Goal: Information Seeking & Learning: Check status

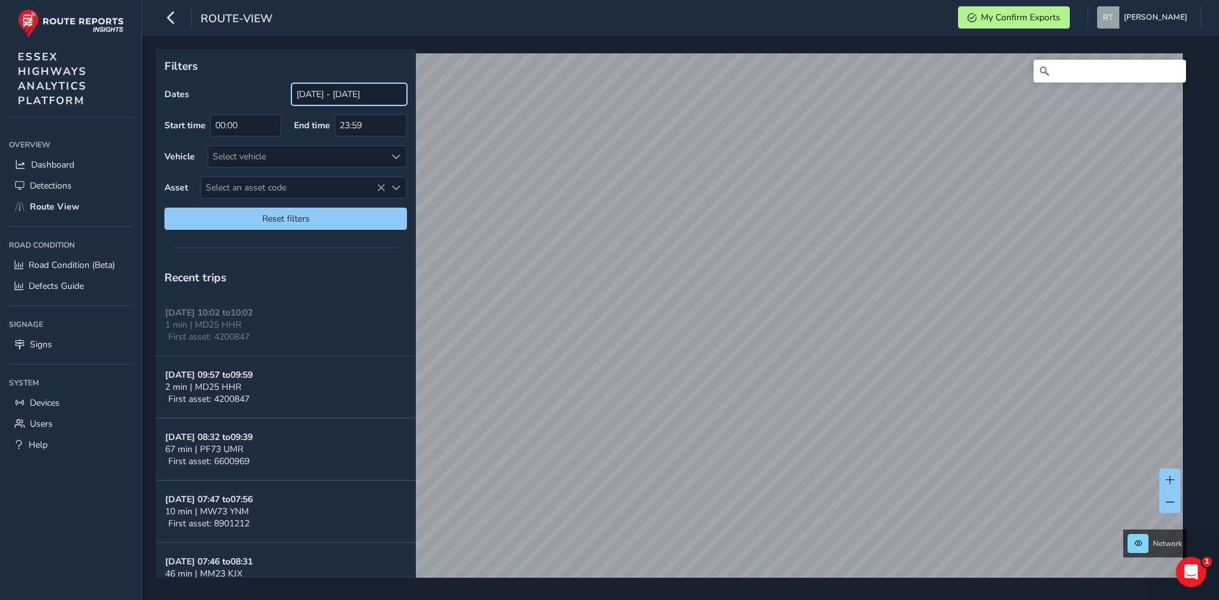
click at [317, 93] on input "[DATE] - [DATE]" at bounding box center [349, 94] width 116 height 22
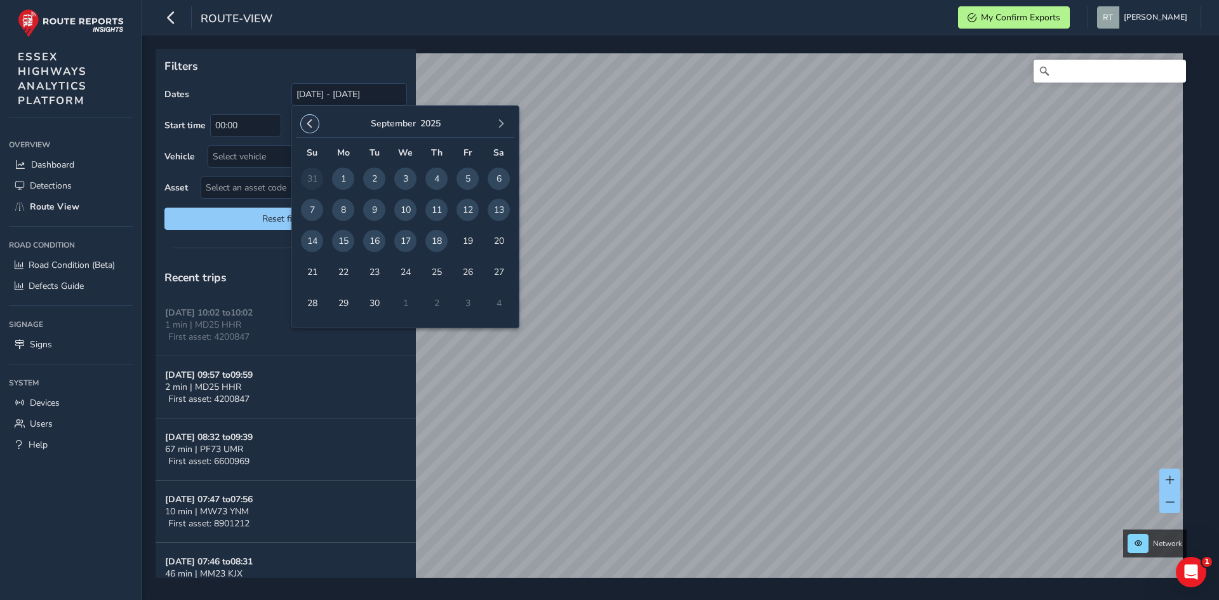
click at [305, 123] on button "button" at bounding box center [310, 124] width 18 height 18
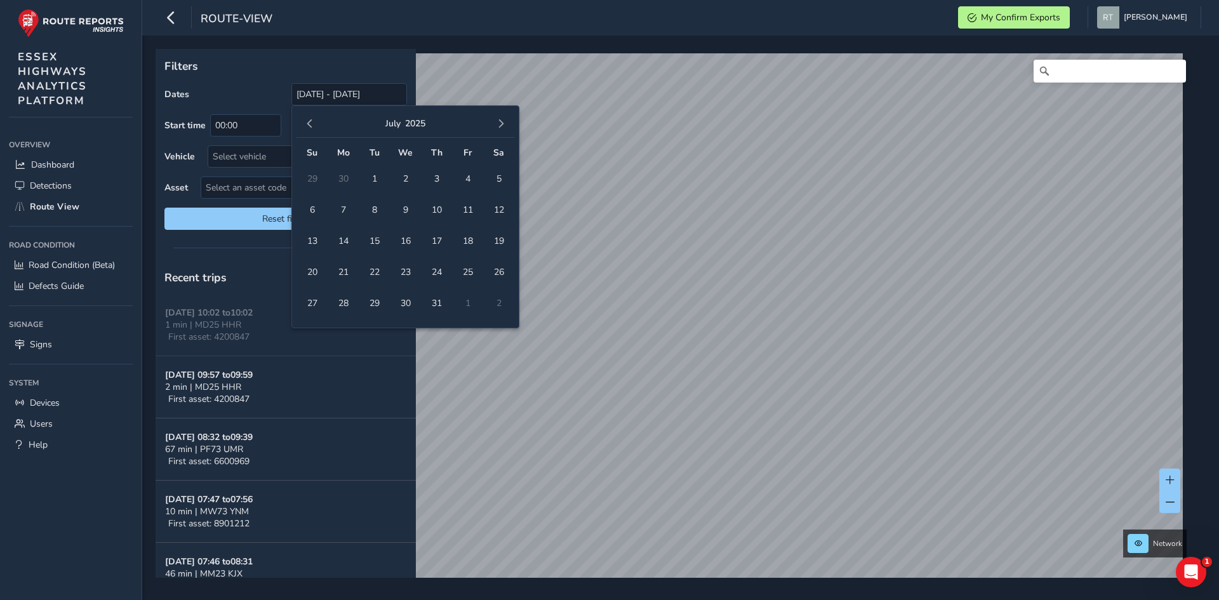
click at [305, 123] on button "button" at bounding box center [310, 124] width 18 height 18
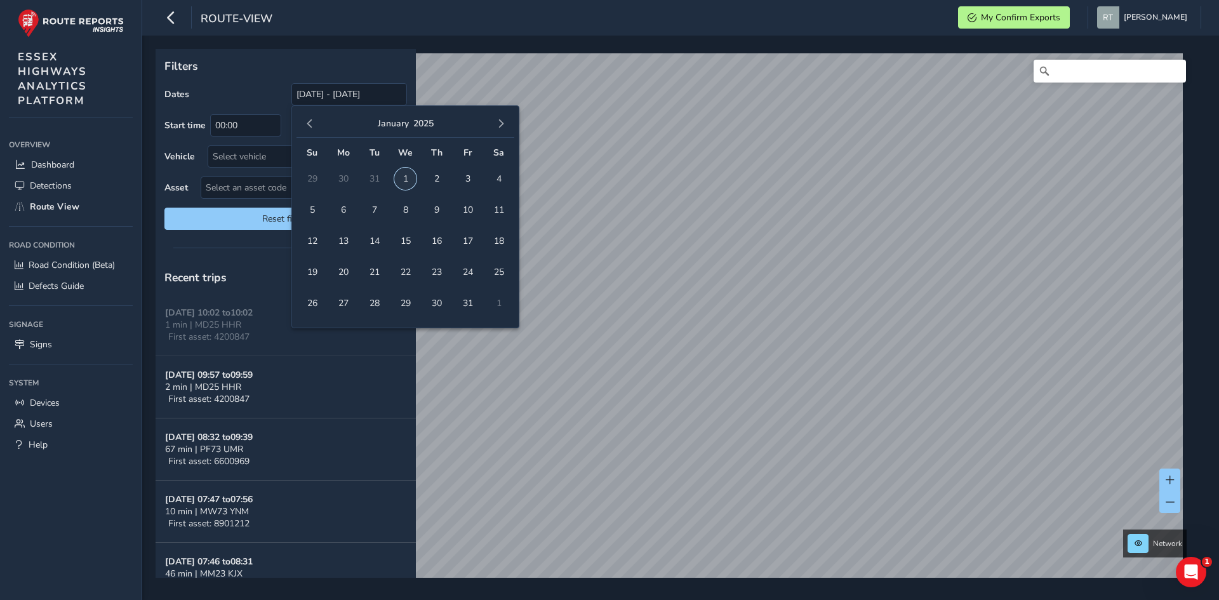
click at [399, 176] on span "1" at bounding box center [405, 179] width 22 height 22
click at [504, 121] on span "button" at bounding box center [501, 123] width 9 height 9
click at [502, 119] on span "button" at bounding box center [501, 123] width 9 height 9
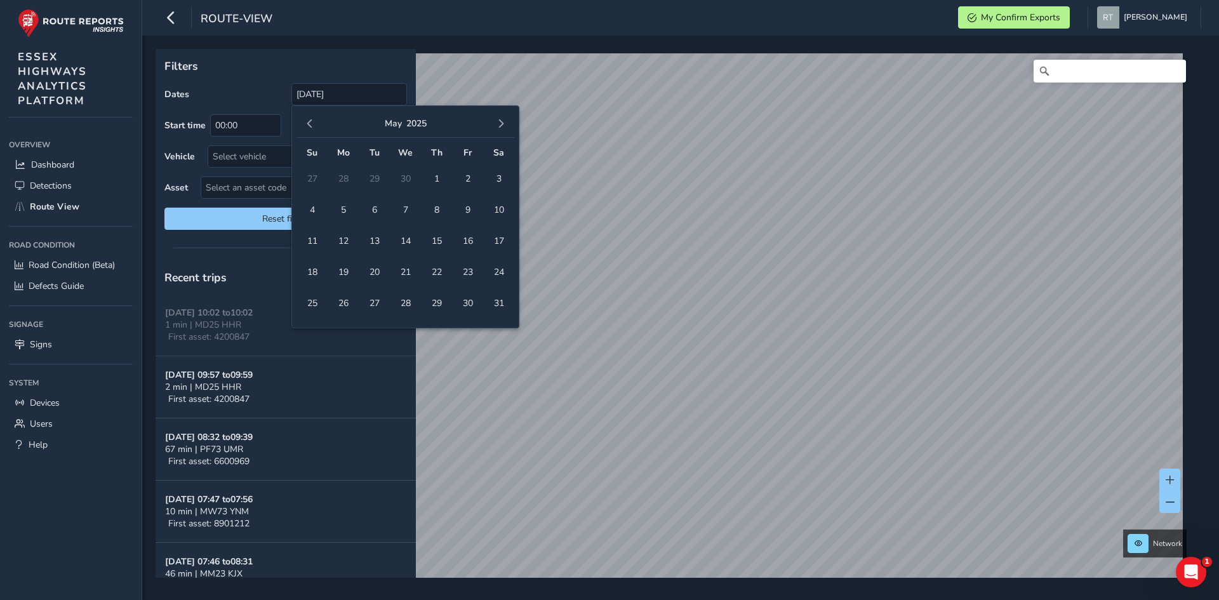
click at [502, 119] on span "button" at bounding box center [501, 123] width 9 height 9
click at [502, 118] on button "button" at bounding box center [501, 124] width 18 height 18
click at [497, 267] on span "27" at bounding box center [499, 272] width 22 height 22
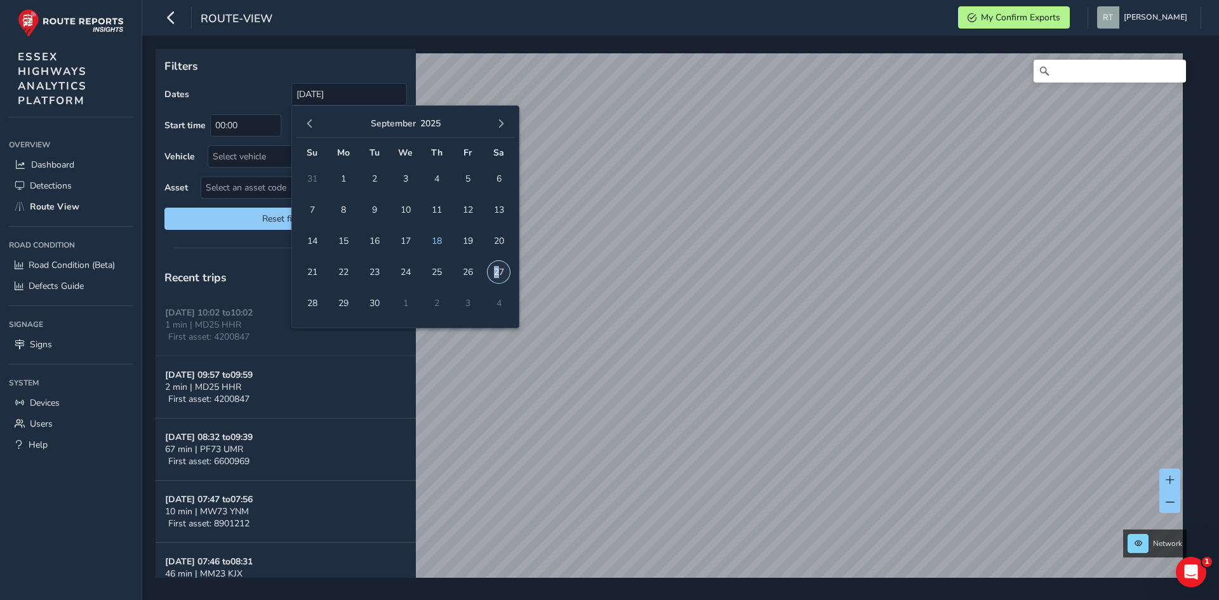
type input "[DATE] - [DATE]"
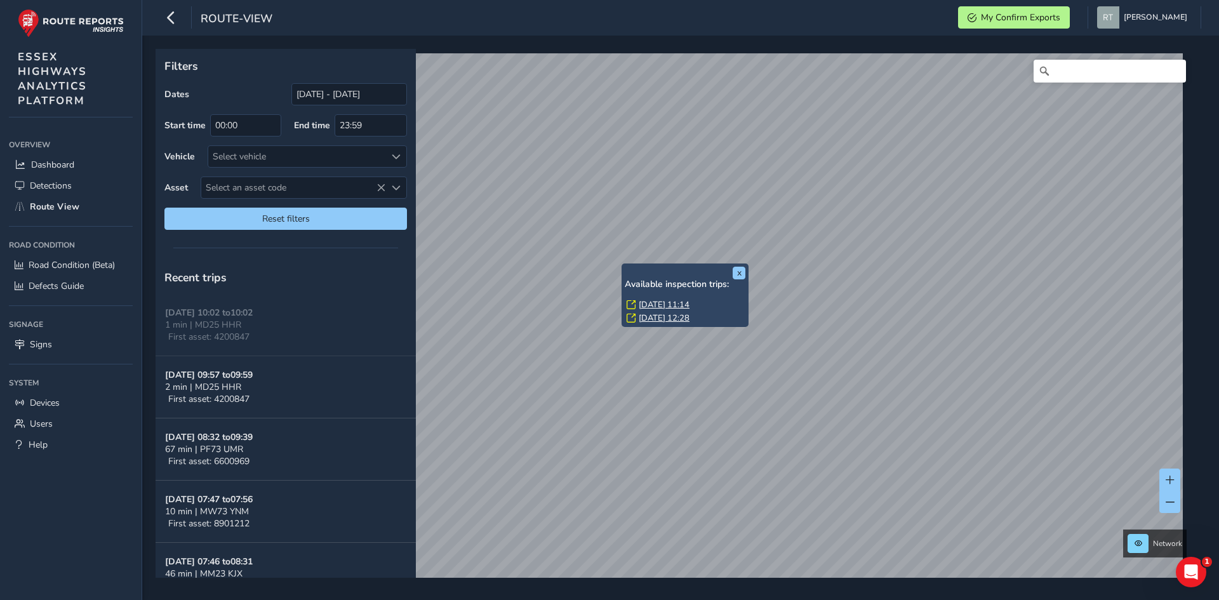
click at [664, 304] on link "[DATE] 11:14" at bounding box center [664, 304] width 51 height 11
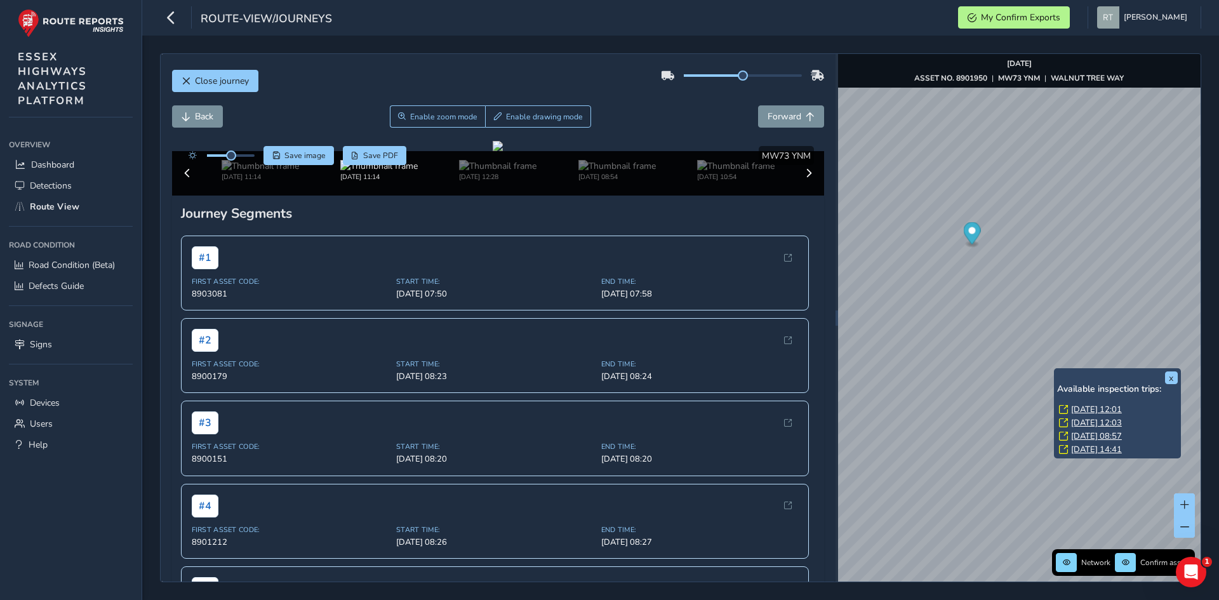
click at [1074, 411] on link "[DATE] 12:01" at bounding box center [1096, 409] width 51 height 11
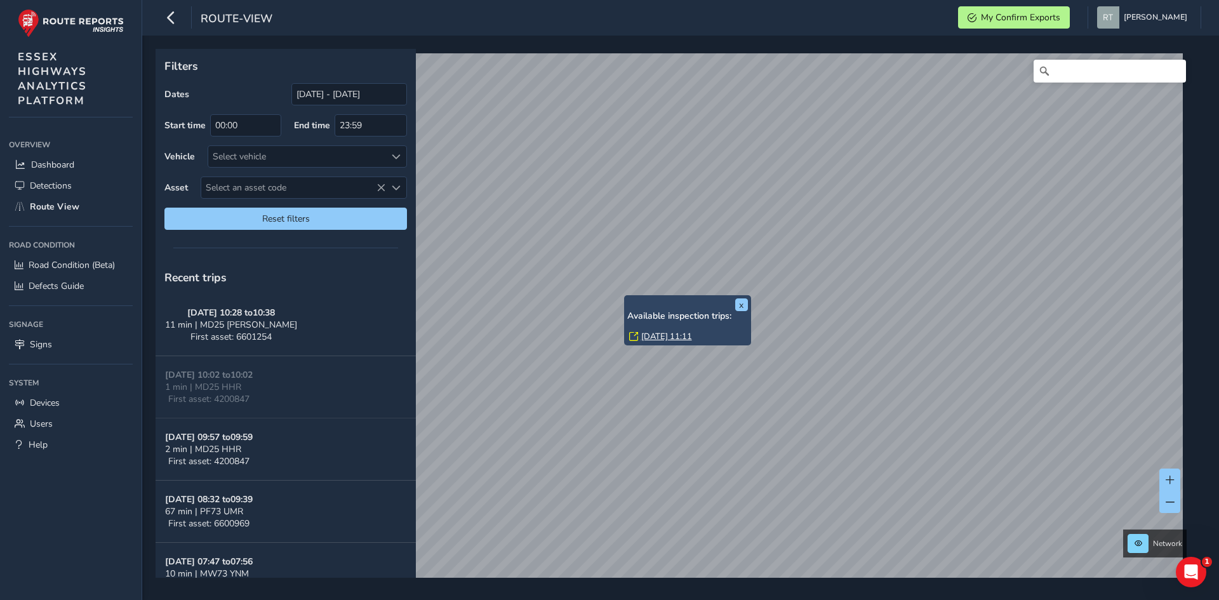
click at [658, 332] on link "Wed, 3 Sep, 11:11" at bounding box center [666, 336] width 51 height 11
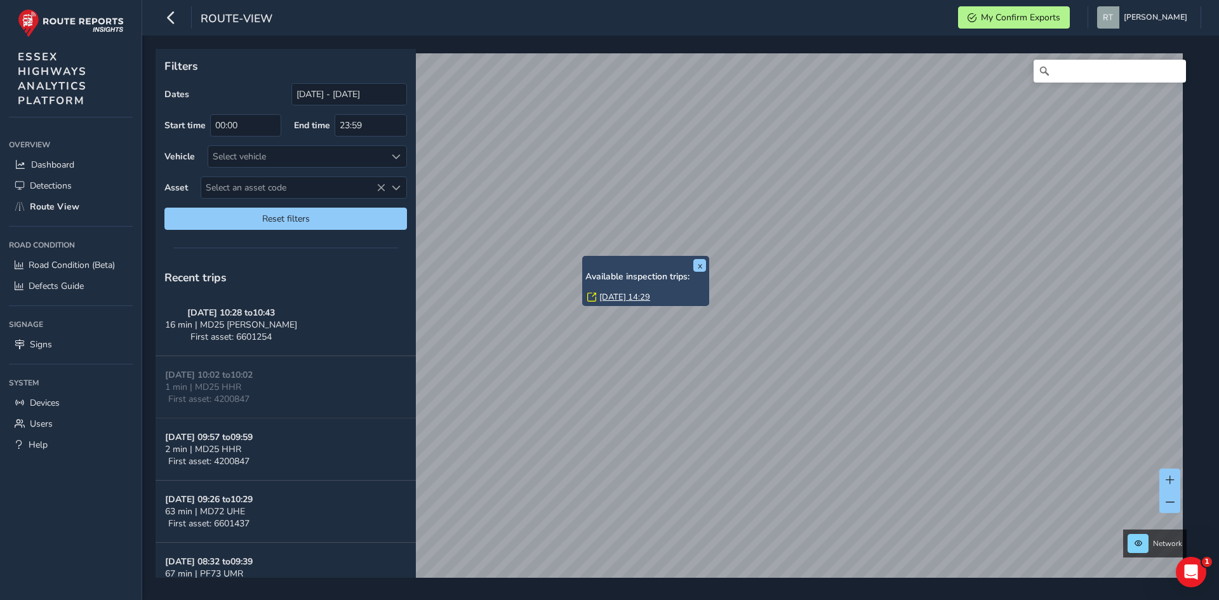
click at [608, 292] on link "Mon, 1 Sep, 14:29" at bounding box center [624, 296] width 51 height 11
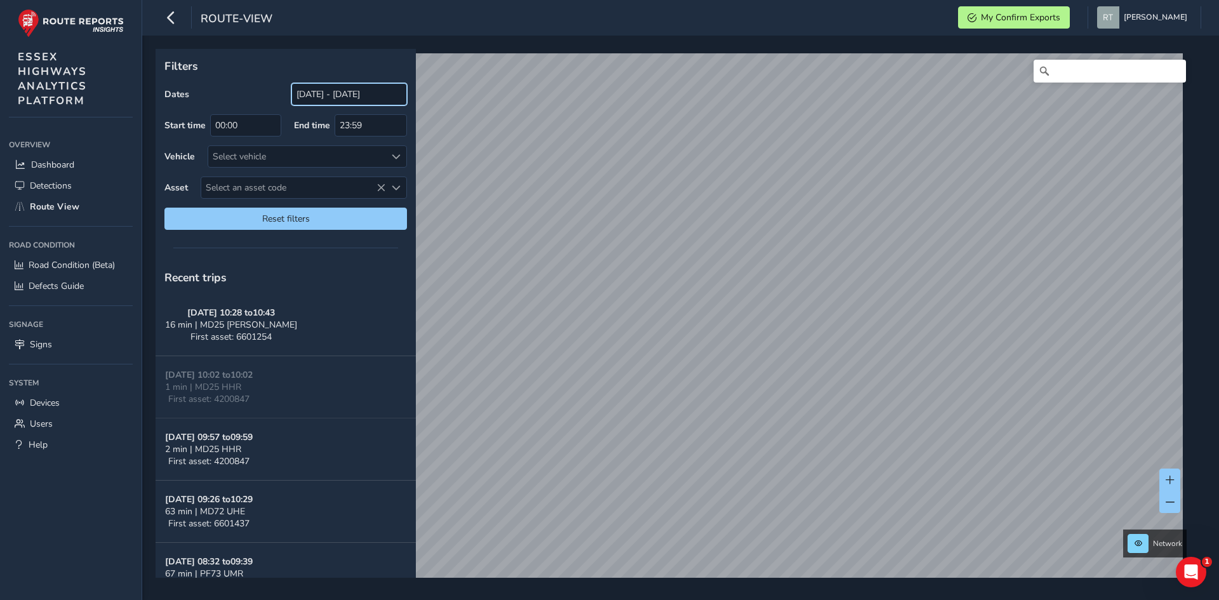
click at [351, 100] on input "[DATE] - [DATE]" at bounding box center [349, 94] width 116 height 22
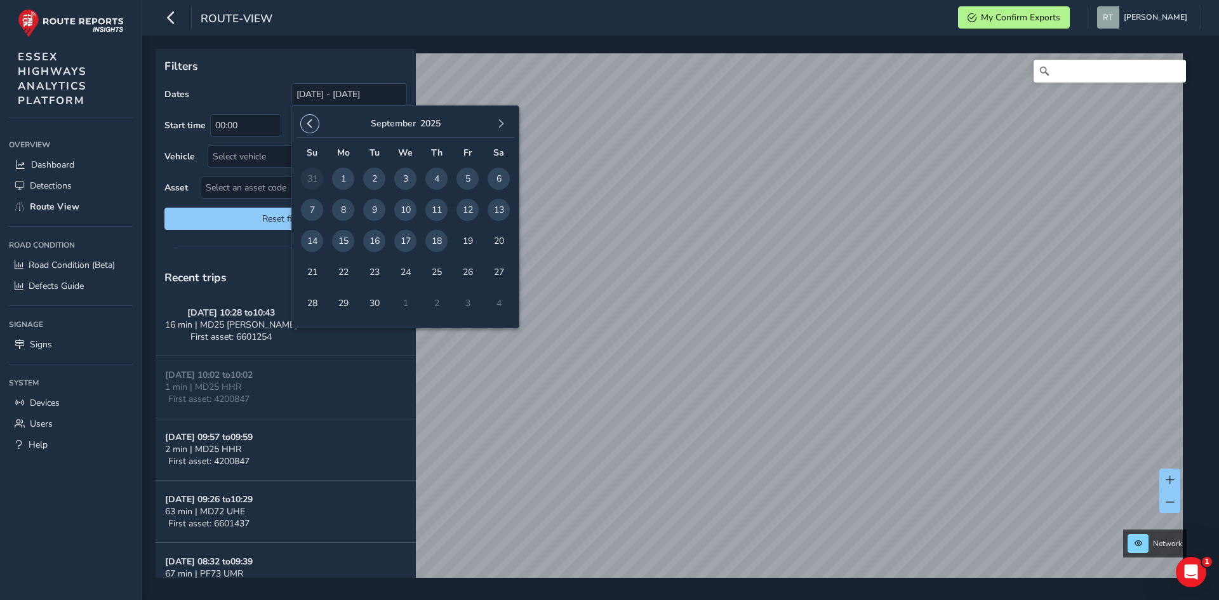
click at [309, 121] on span "button" at bounding box center [309, 123] width 9 height 9
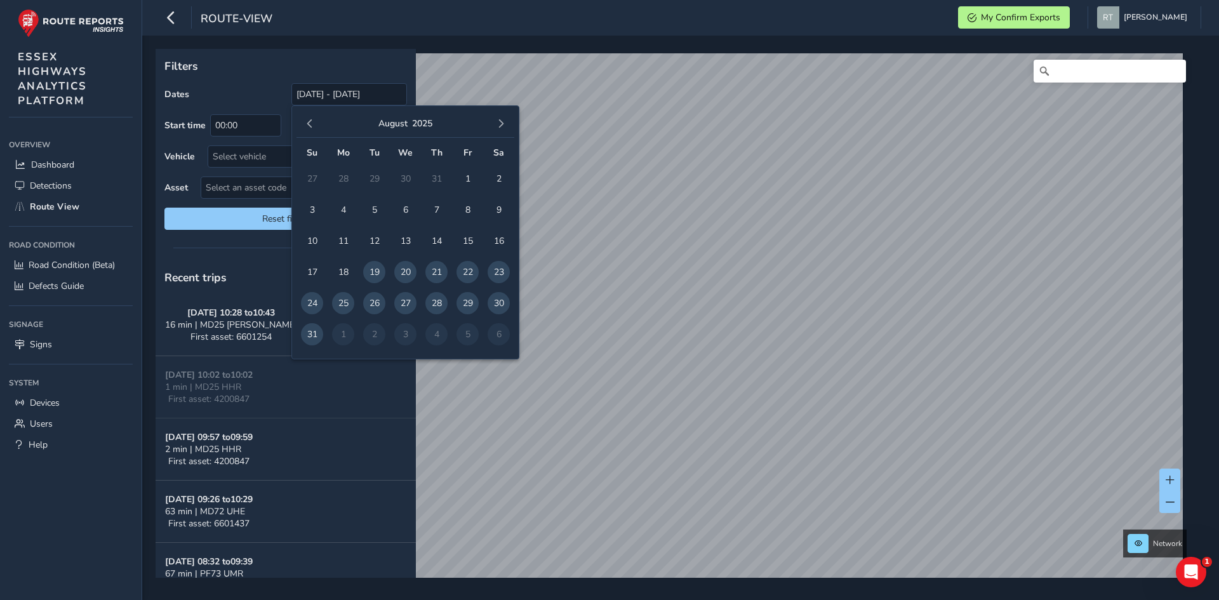
click at [309, 121] on span "button" at bounding box center [309, 123] width 9 height 9
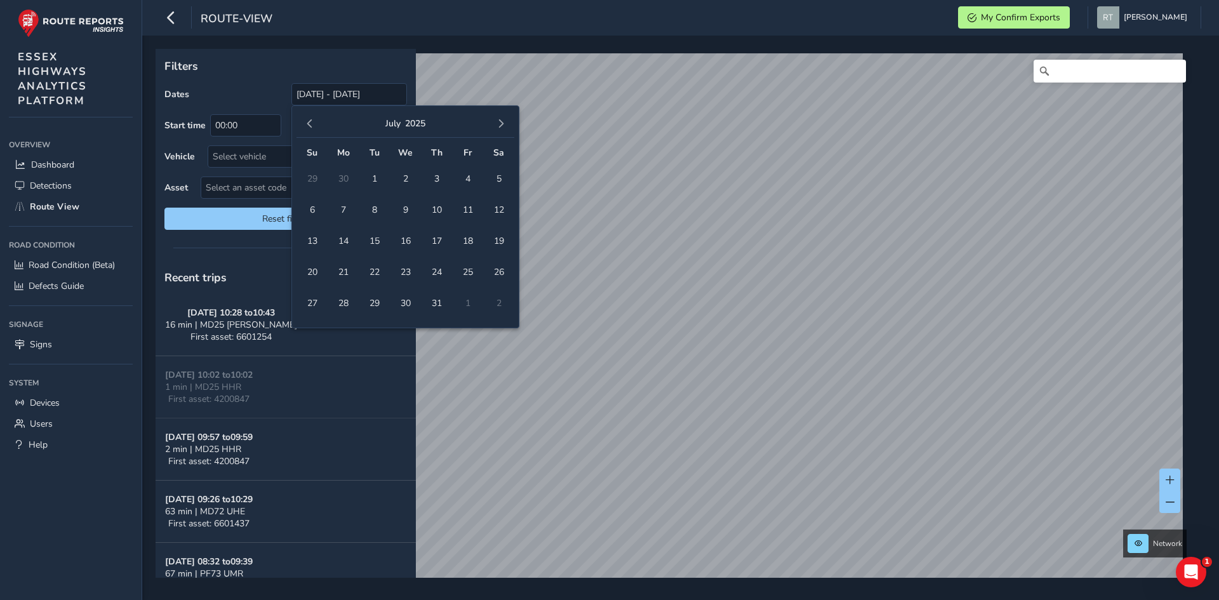
click at [309, 121] on span "button" at bounding box center [309, 123] width 9 height 9
click at [411, 184] on span "1" at bounding box center [405, 179] width 22 height 22
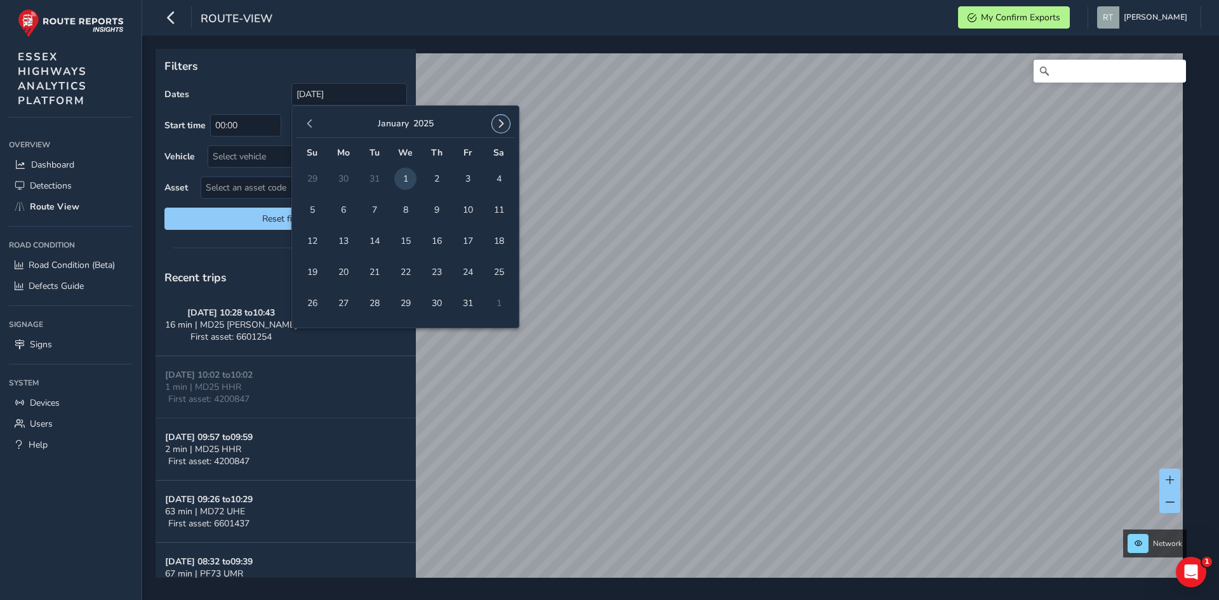
click at [500, 121] on span "button" at bounding box center [501, 123] width 9 height 9
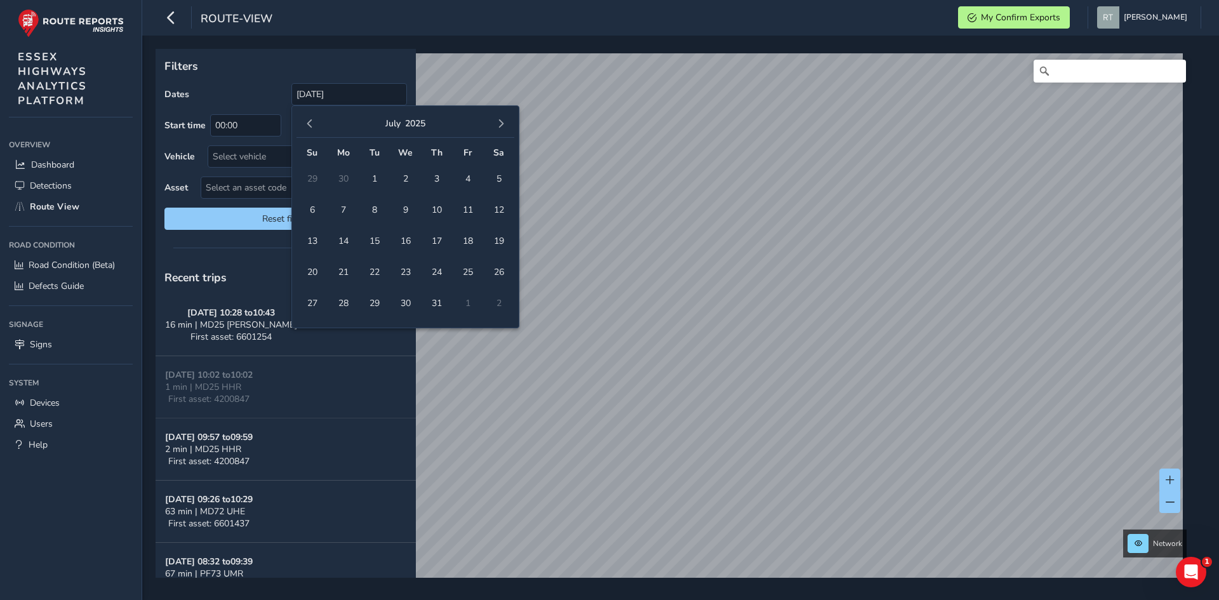
click at [500, 121] on span "button" at bounding box center [501, 123] width 9 height 9
click at [406, 179] on span "1" at bounding box center [405, 179] width 22 height 22
type input "01/01/2025 - 01/10/2025"
